Goal: Transaction & Acquisition: Subscribe to service/newsletter

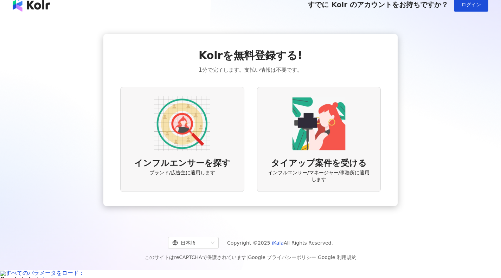
click at [165, 132] on img at bounding box center [182, 124] width 56 height 56
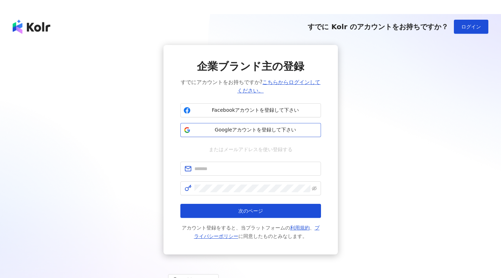
click at [223, 130] on span "Googleアカウントを登録して下さい" at bounding box center [255, 130] width 124 height 7
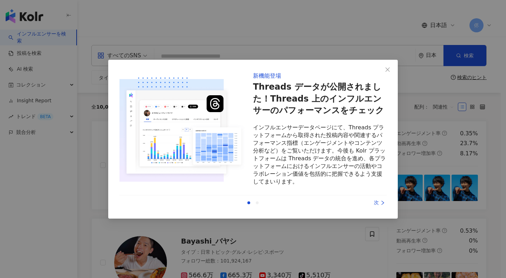
click at [380, 202] on div "次" at bounding box center [360, 203] width 53 height 8
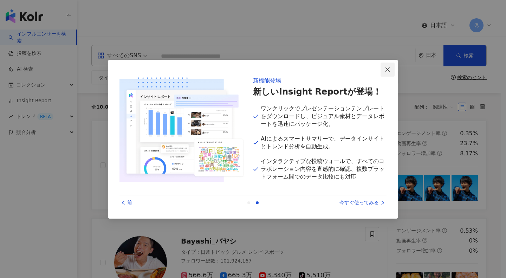
click at [385, 68] on icon "close" at bounding box center [388, 70] width 6 height 6
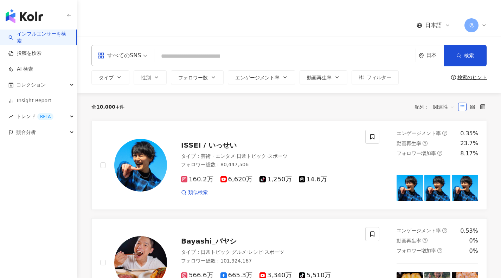
click at [202, 111] on div "全 10,000+ 件 配列： 関連性" at bounding box center [288, 106] width 395 height 11
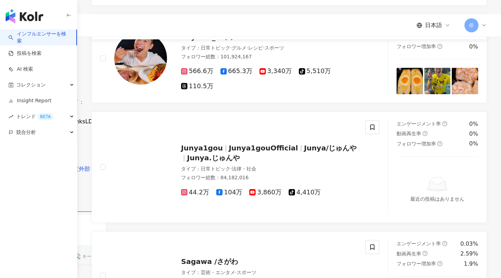
scroll to position [194, 0]
